Goal: Navigation & Orientation: Find specific page/section

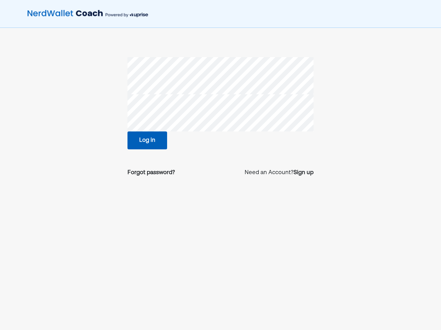
click at [145, 140] on button "Log in" at bounding box center [147, 141] width 40 height 18
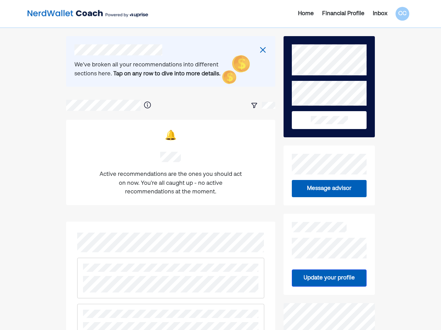
click at [347, 15] on div "Financial Profile" at bounding box center [343, 14] width 42 height 8
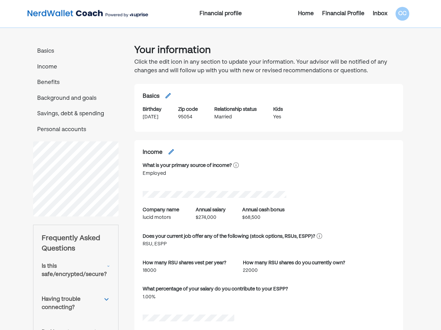
click at [375, 14] on div "Inbox" at bounding box center [380, 14] width 14 height 8
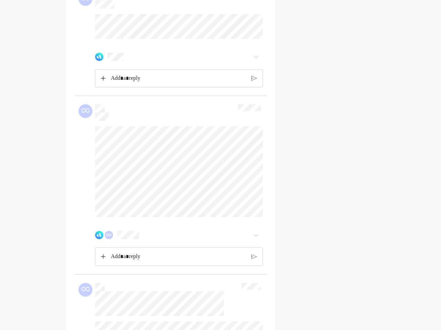
scroll to position [1763, 0]
